Goal: Task Accomplishment & Management: Use online tool/utility

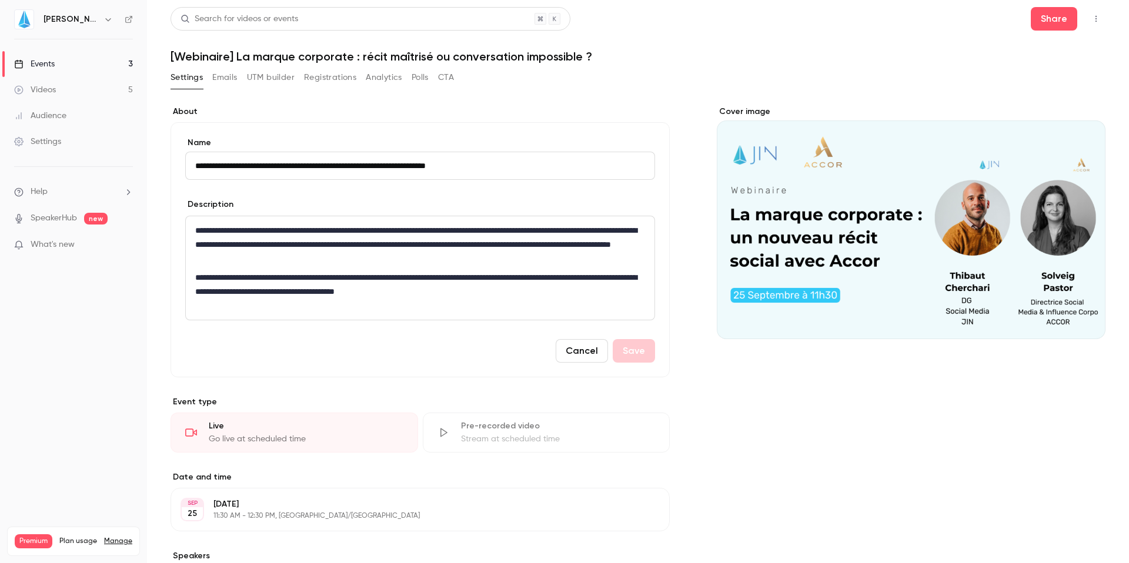
click at [632, 463] on div "**********" at bounding box center [420, 433] width 499 height 655
click at [44, 63] on div "Events" at bounding box center [34, 64] width 41 height 12
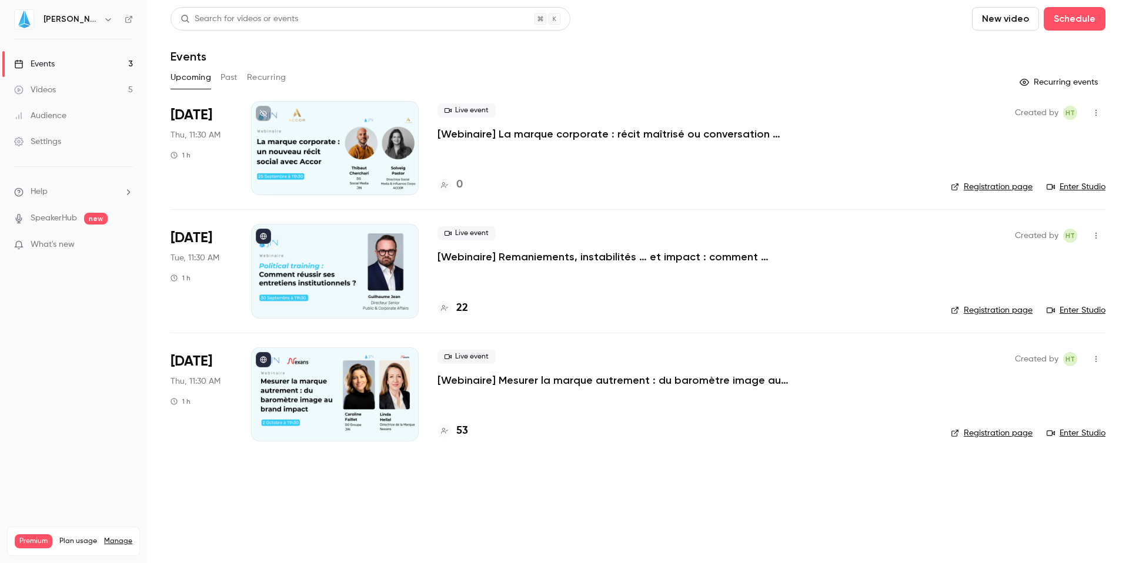
click at [469, 134] on p "[Webinaire] La marque corporate : récit maîtrisé ou conversation impossible ?" at bounding box center [614, 134] width 353 height 14
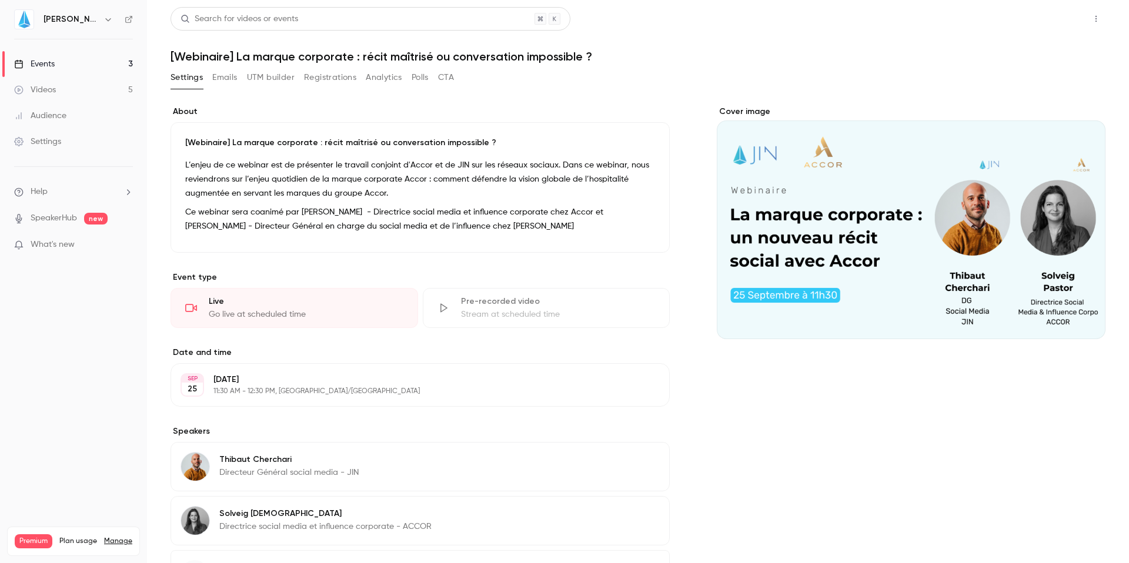
click at [1049, 22] on button "Share" at bounding box center [1054, 19] width 46 height 24
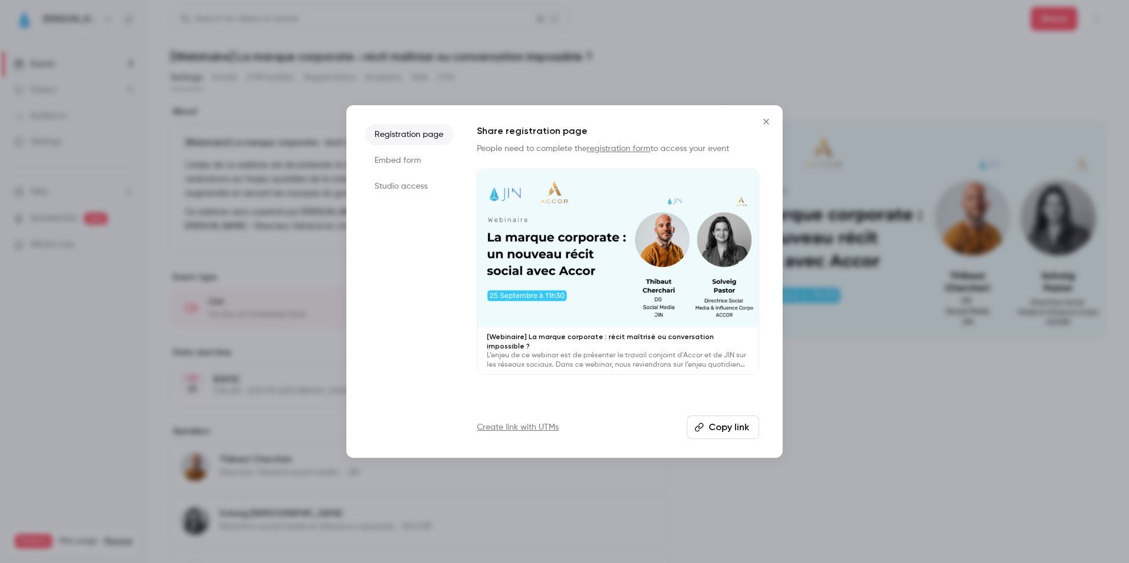
click at [716, 423] on button "Copy link" at bounding box center [723, 428] width 72 height 24
click at [644, 66] on div at bounding box center [564, 281] width 1129 height 563
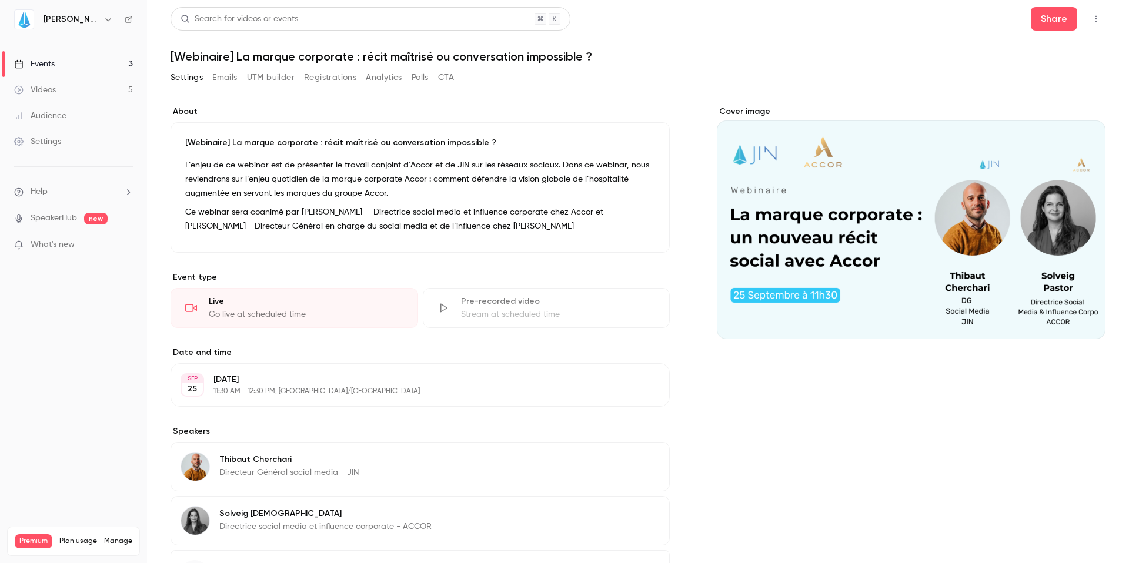
click at [58, 55] on link "Events 3" at bounding box center [73, 64] width 147 height 26
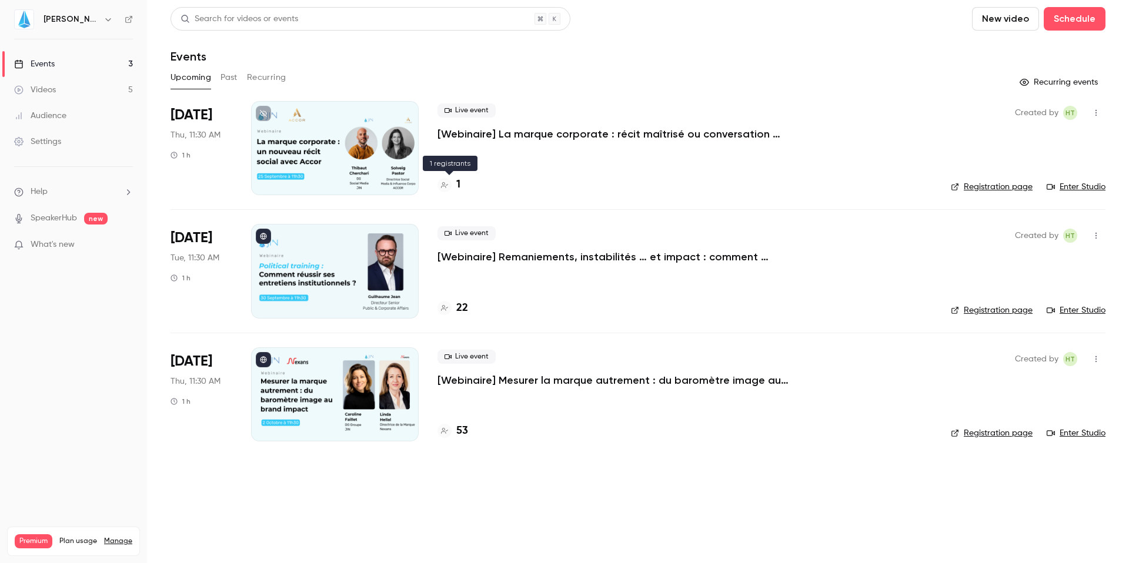
click at [451, 185] on div at bounding box center [445, 185] width 14 height 14
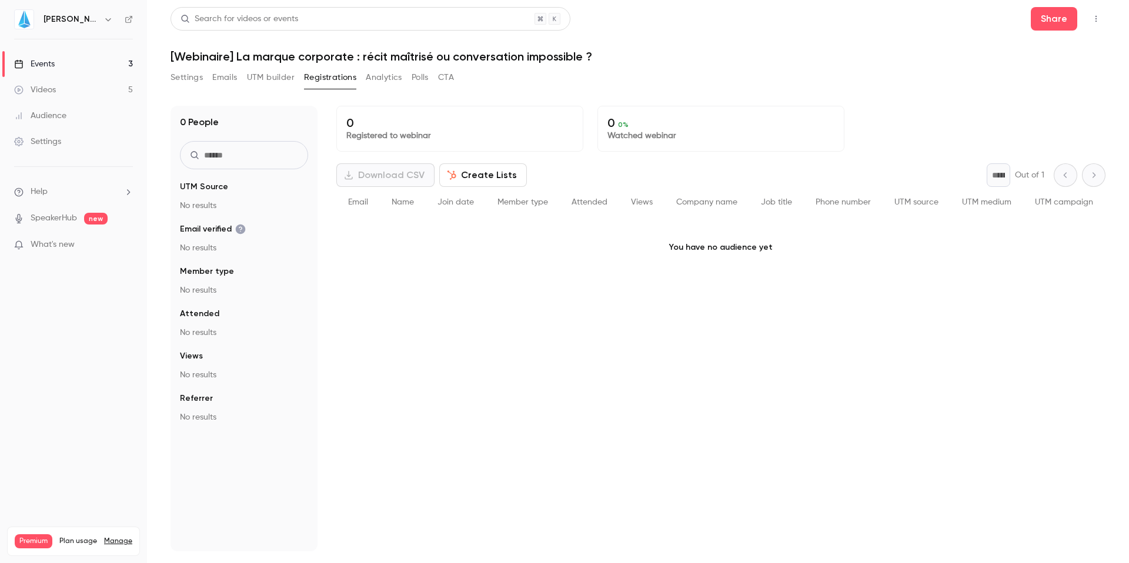
drag, startPoint x: 464, startPoint y: 188, endPoint x: 469, endPoint y: 184, distance: 6.7
click at [464, 188] on div "Join date" at bounding box center [456, 202] width 60 height 31
click at [471, 182] on button "Create Lists" at bounding box center [483, 176] width 88 height 24
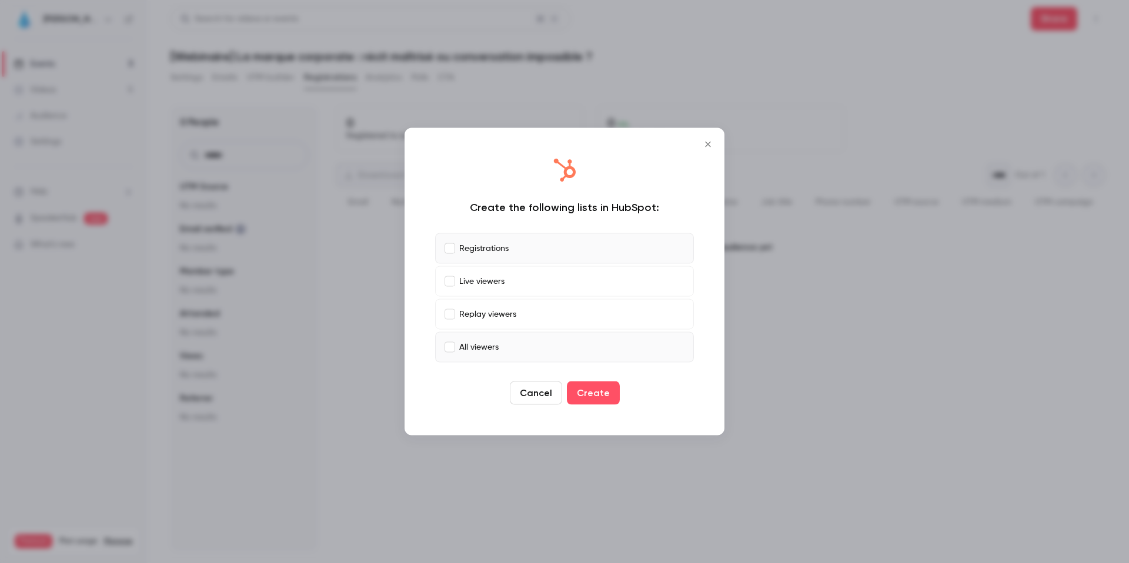
click at [449, 339] on label "All viewers" at bounding box center [564, 347] width 259 height 31
click at [591, 396] on button "Create" at bounding box center [593, 394] width 53 height 24
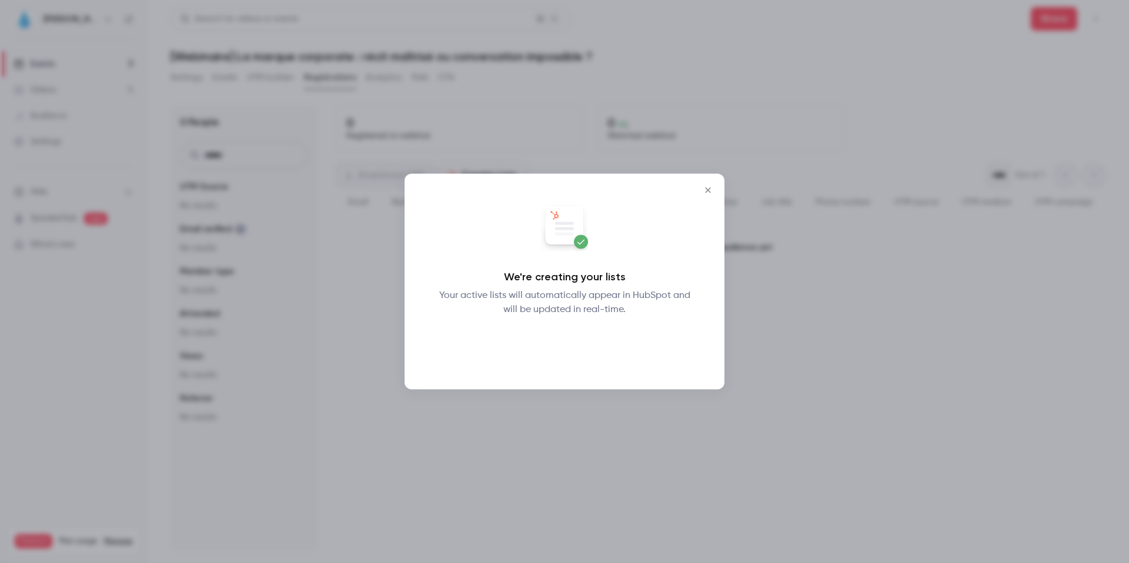
click at [565, 345] on button "Okay" at bounding box center [564, 348] width 43 height 24
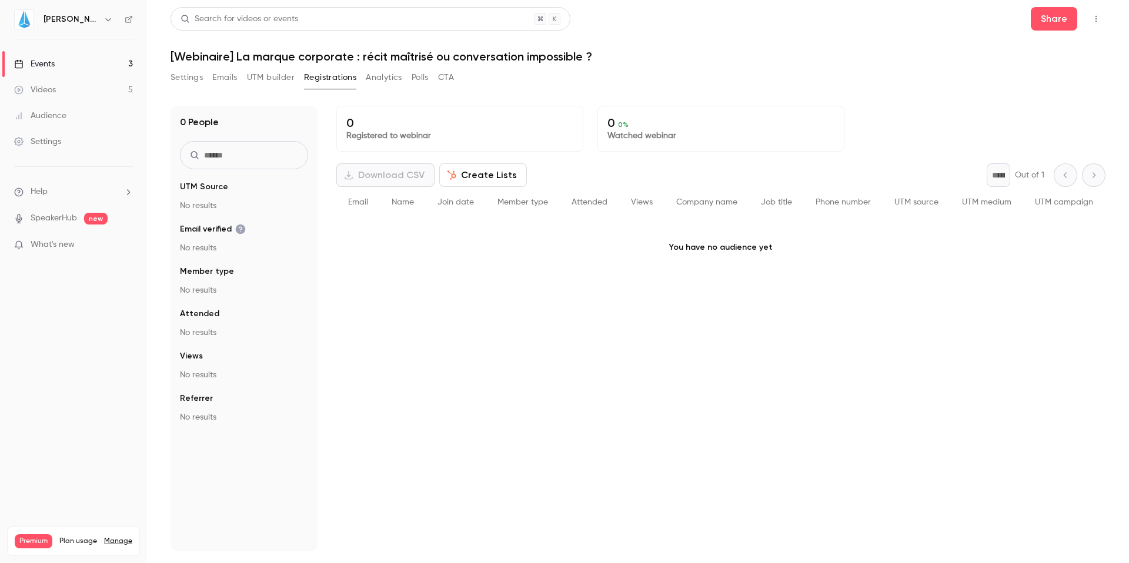
click at [52, 67] on div "Events" at bounding box center [34, 64] width 41 height 12
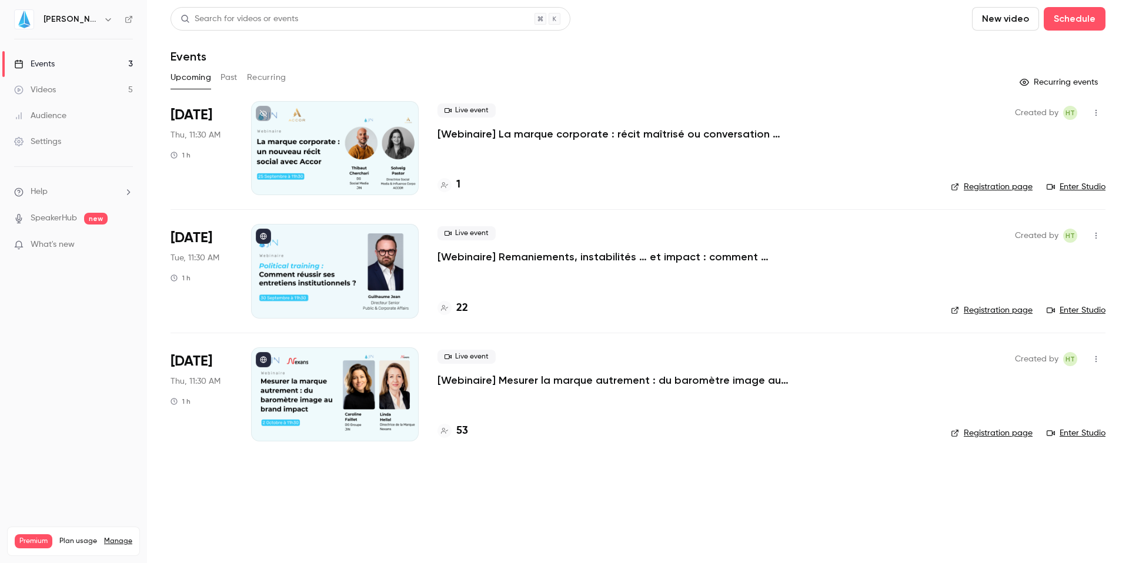
click at [452, 188] on div "1" at bounding box center [449, 185] width 23 height 16
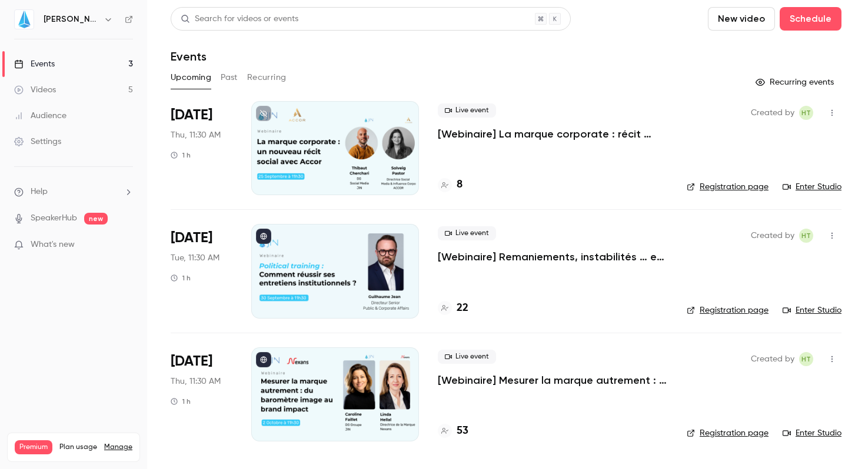
click at [452, 188] on div "8" at bounding box center [450, 185] width 25 height 16
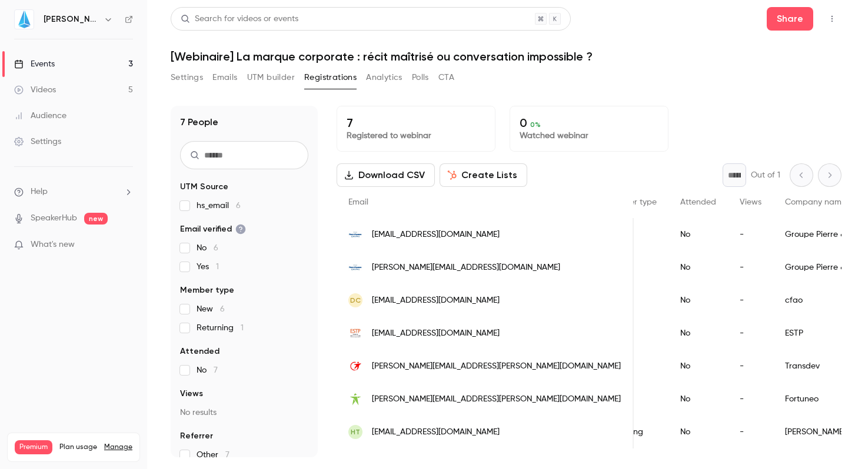
scroll to position [0, 248]
